Goal: Task Accomplishment & Management: Use online tool/utility

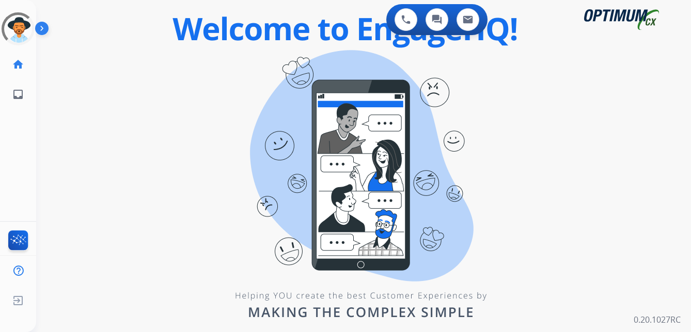
click at [37, 309] on div "0 Voice Interactions 0 Chat Interactions 0 Email Interactions swap_horiz Break …" at bounding box center [363, 166] width 655 height 332
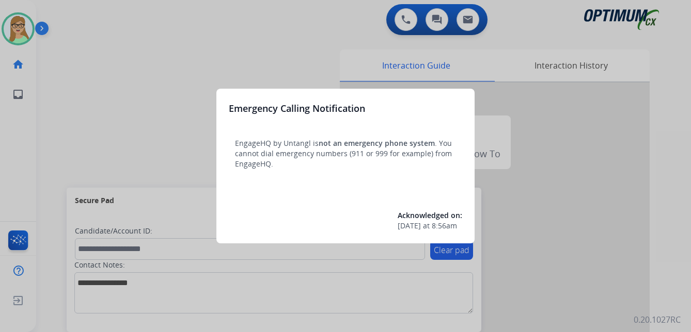
click at [282, 43] on div at bounding box center [345, 166] width 691 height 332
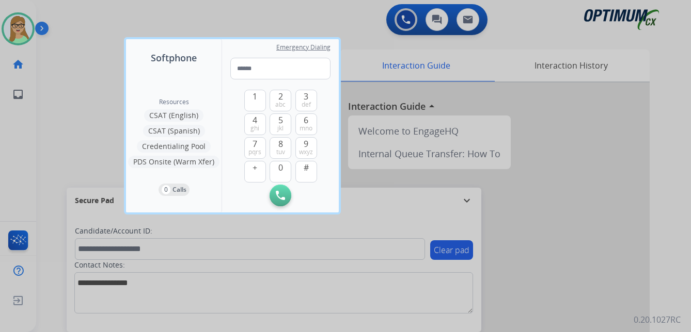
click at [43, 25] on div at bounding box center [345, 166] width 691 height 332
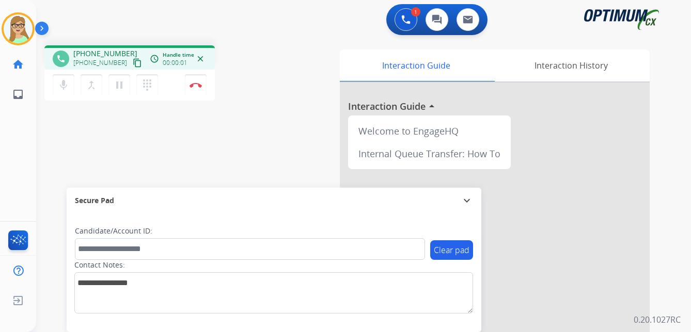
click at [133, 61] on mat-icon "content_copy" at bounding box center [137, 62] width 9 height 9
click at [196, 81] on button "Disconnect" at bounding box center [196, 85] width 22 height 22
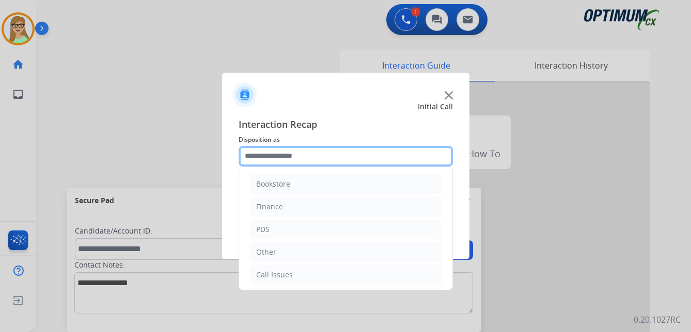
click at [273, 158] on input "text" at bounding box center [345, 156] width 214 height 21
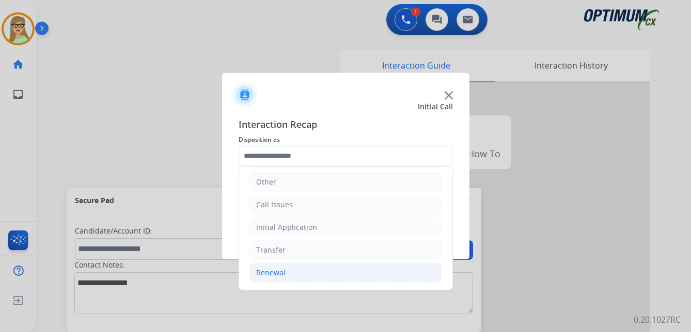
click at [277, 274] on div "Renewal" at bounding box center [270, 273] width 29 height 10
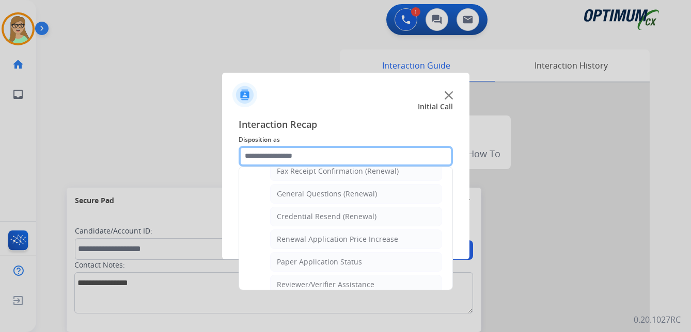
scroll to position [295, 0]
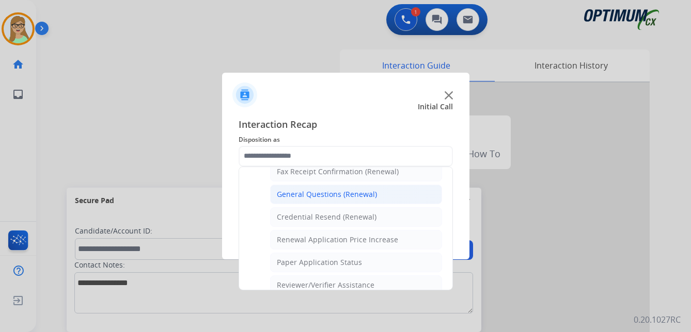
click at [308, 193] on div "General Questions (Renewal)" at bounding box center [327, 194] width 100 height 10
type input "**********"
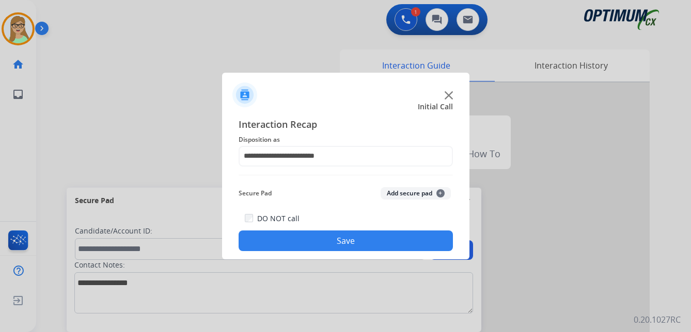
click at [321, 246] on button "Save" at bounding box center [345, 241] width 214 height 21
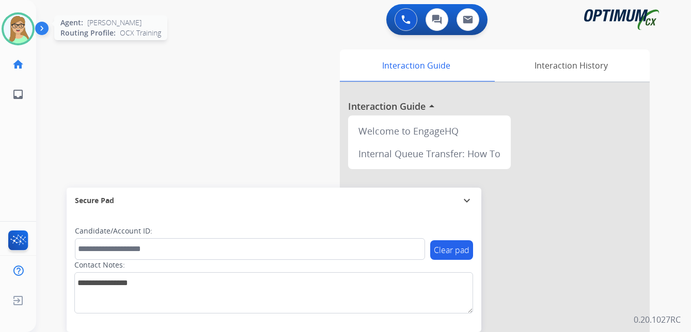
click at [19, 24] on img at bounding box center [18, 28] width 29 height 29
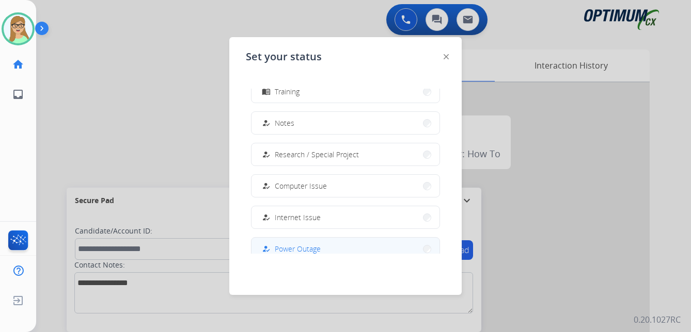
scroll to position [154, 0]
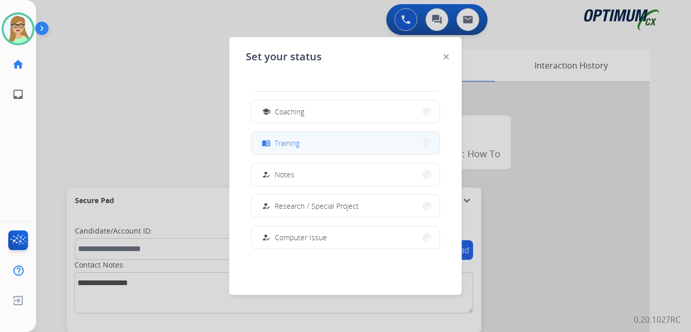
click at [280, 145] on span "Training" at bounding box center [287, 143] width 25 height 11
